Goal: Book appointment/travel/reservation

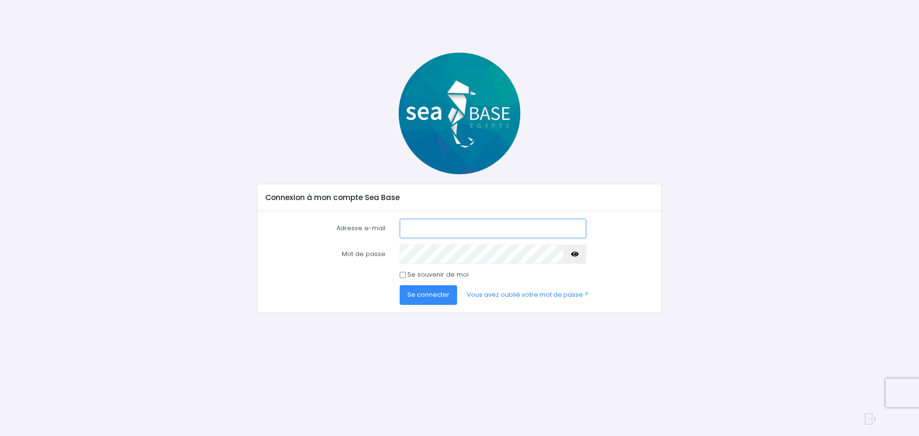
type input "mengin.fabien@gmail.com"
click at [427, 294] on span "Se connecter" at bounding box center [428, 294] width 42 height 9
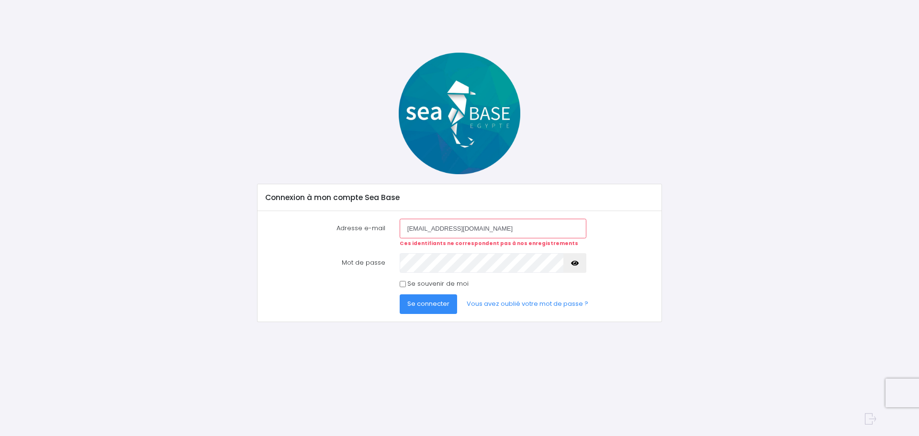
click at [574, 263] on icon "button" at bounding box center [575, 263] width 8 height 0
click at [400, 294] on button "Se connecter" at bounding box center [428, 303] width 57 height 19
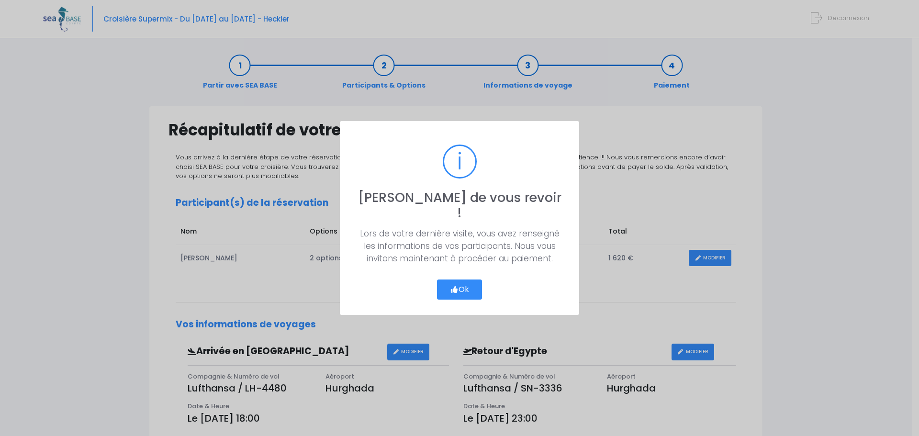
click at [459, 284] on button "Ok" at bounding box center [459, 290] width 45 height 20
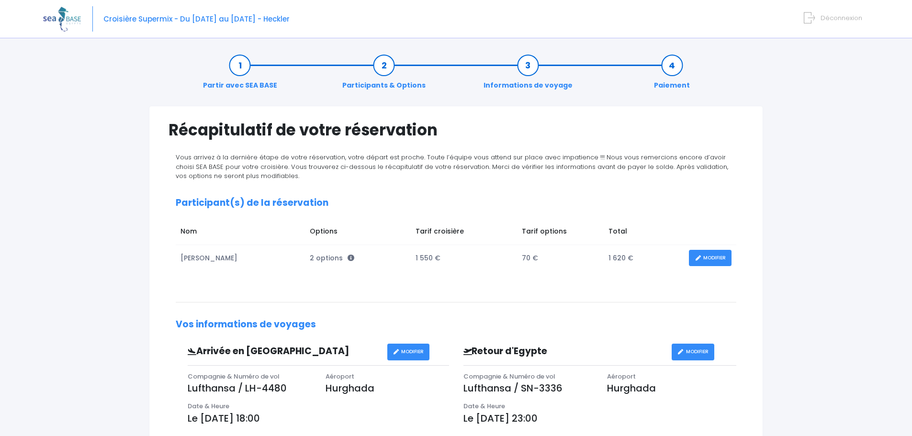
click at [710, 260] on link "MODIFIER" at bounding box center [710, 258] width 43 height 17
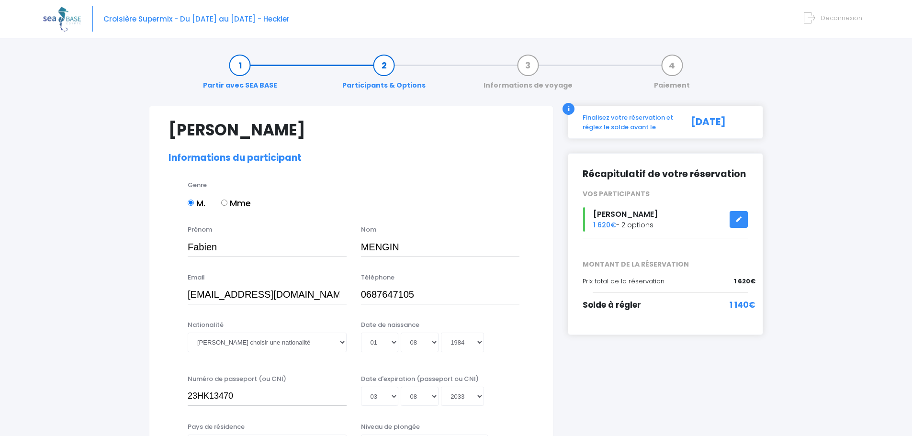
select select "N3"
select select "M"
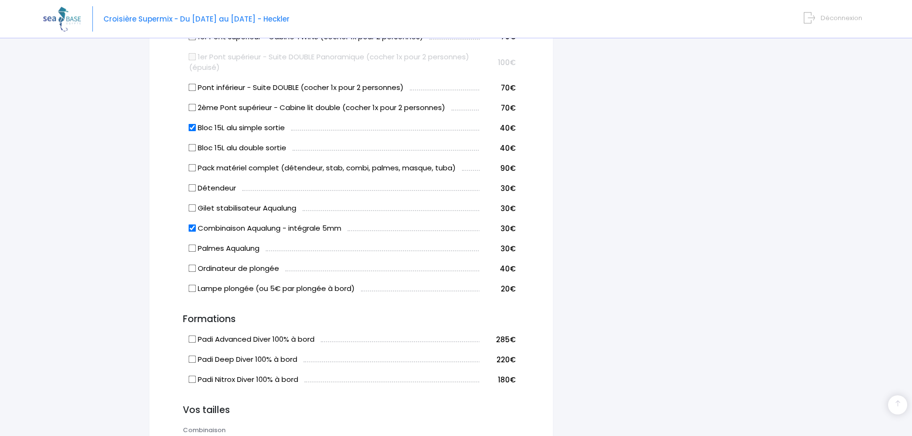
scroll to position [545, 0]
click at [194, 210] on input "Gilet stabilisateur Aqualung" at bounding box center [193, 207] width 8 height 8
click at [271, 206] on label "Gilet stabilisateur Aqualung" at bounding box center [242, 207] width 107 height 11
click at [196, 206] on input "Gilet stabilisateur Aqualung" at bounding box center [193, 207] width 8 height 8
click at [271, 206] on label "Gilet stabilisateur Aqualung" at bounding box center [242, 207] width 107 height 11
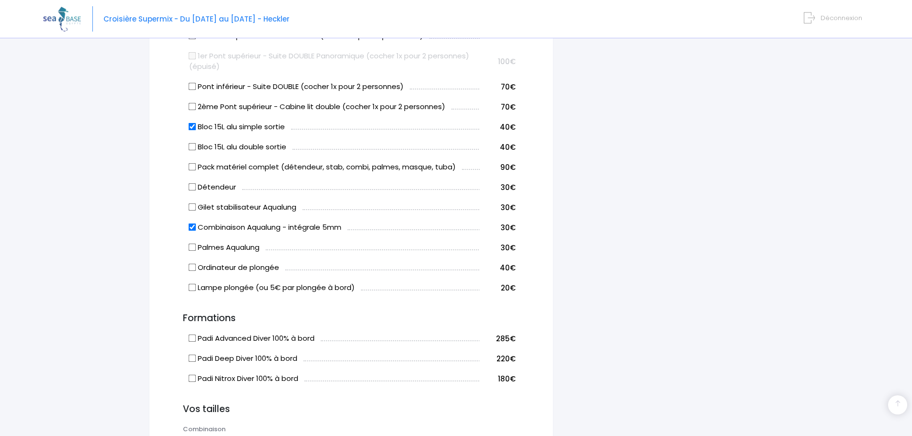
click at [196, 206] on input "Gilet stabilisateur Aqualung" at bounding box center [193, 207] width 8 height 8
click at [189, 209] on input "Gilet stabilisateur Aqualung" at bounding box center [193, 207] width 8 height 8
checkbox input "false"
click at [168, 207] on div "Fabien MENGIN Informations du participant Genre M. Mme Prénom Fabien Nom MENGIN…" at bounding box center [351, 231] width 405 height 1341
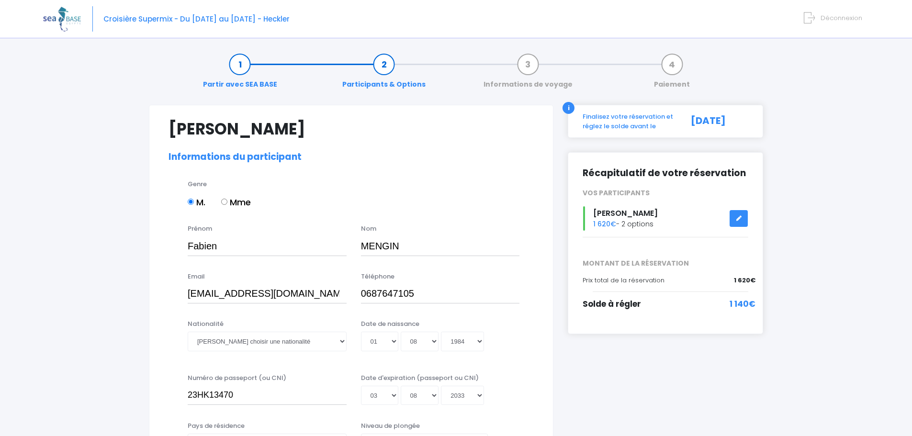
scroll to position [0, 0]
